Goal: Transaction & Acquisition: Purchase product/service

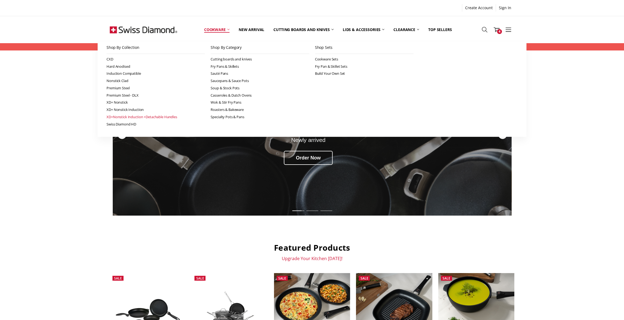
click at [138, 115] on link "XD+Nonstick Induction +Detachable Handles" at bounding box center [156, 116] width 98 height 7
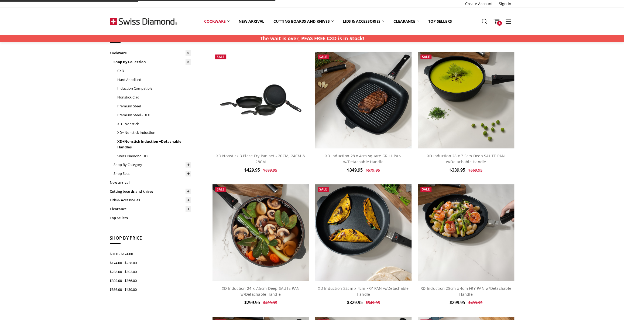
scroll to position [24, 0]
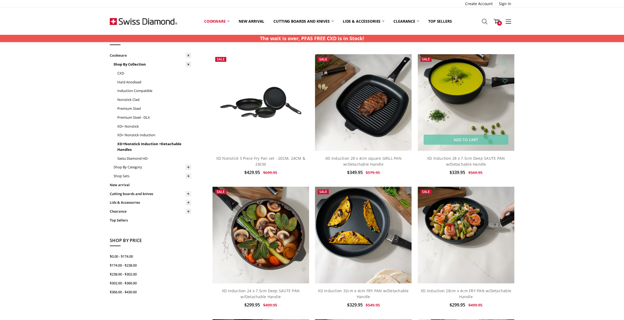
click at [484, 108] on img at bounding box center [466, 102] width 97 height 97
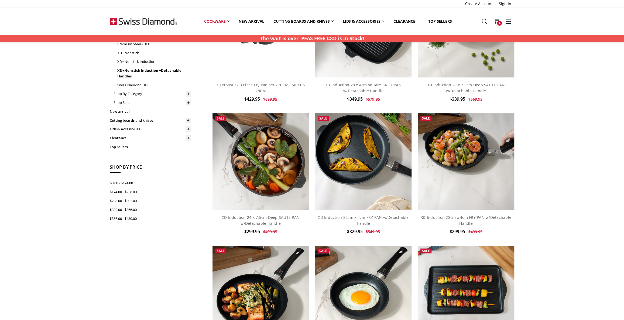
scroll to position [98, 0]
click at [280, 186] on img at bounding box center [261, 161] width 97 height 97
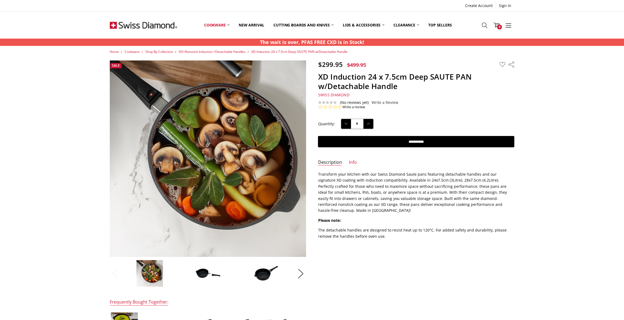
click at [208, 275] on img at bounding box center [208, 273] width 27 height 18
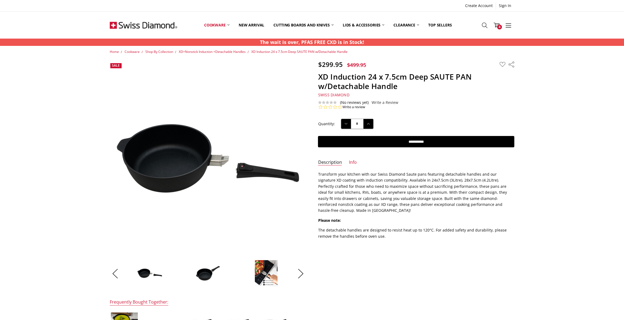
click at [209, 272] on img at bounding box center [208, 273] width 27 height 18
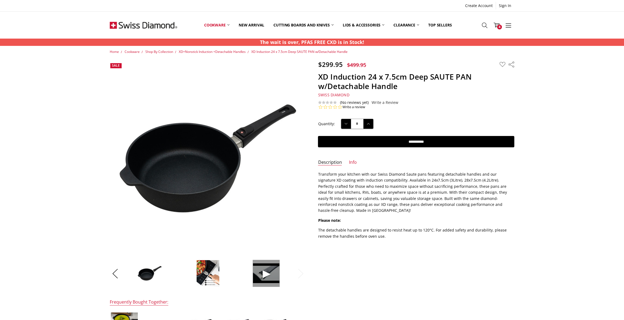
click at [265, 274] on span at bounding box center [266, 273] width 27 height 27
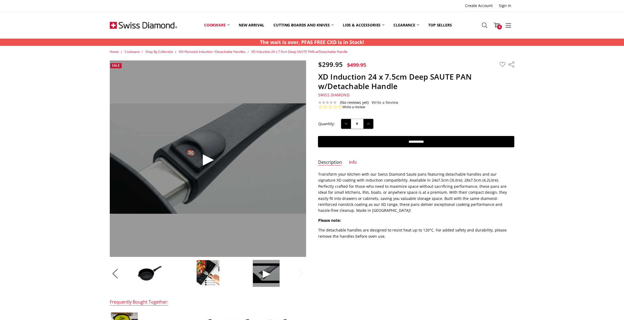
click at [264, 275] on span at bounding box center [266, 273] width 27 height 27
click at [204, 157] on span at bounding box center [208, 158] width 196 height 196
